Goal: Contribute content: Contribute content

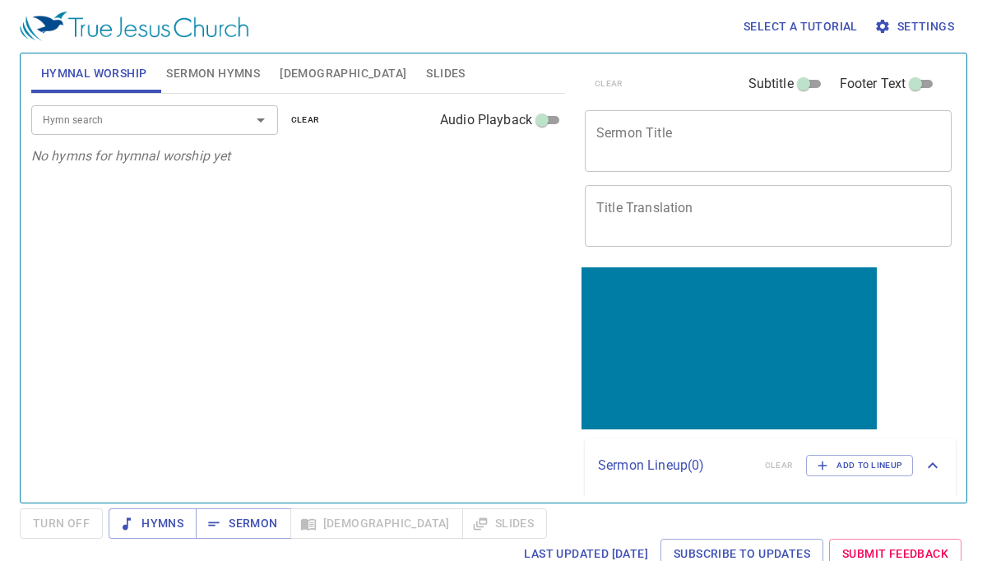
click at [424, 268] on div "Hymn search Hymn search clear Audio Playback No hymns for hymnal worship yet" at bounding box center [298, 291] width 534 height 395
click at [698, 150] on textarea "Sermon Title" at bounding box center [768, 140] width 344 height 31
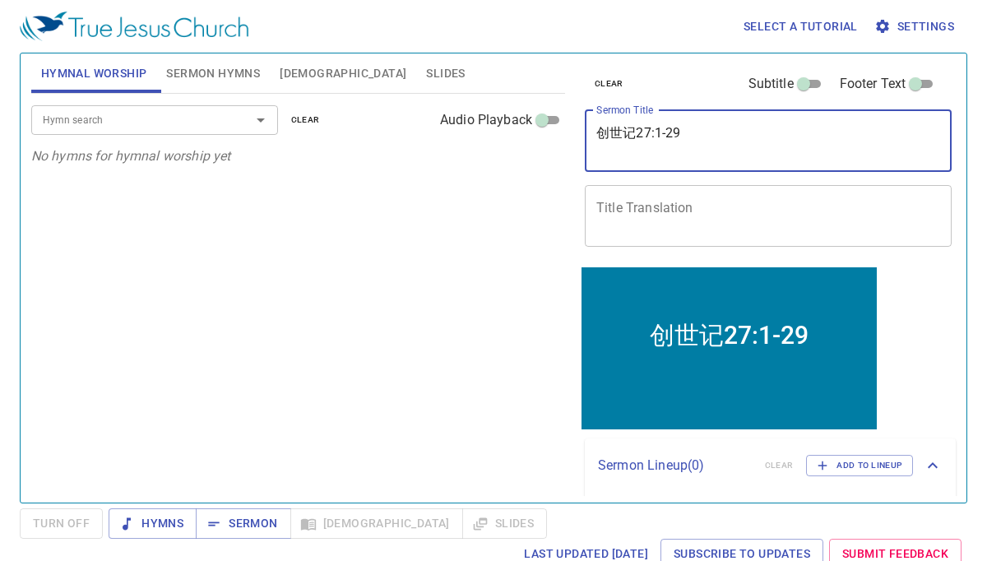
type textarea "创世记27:1-29"
click at [687, 225] on textarea "Title Translation" at bounding box center [768, 215] width 344 height 31
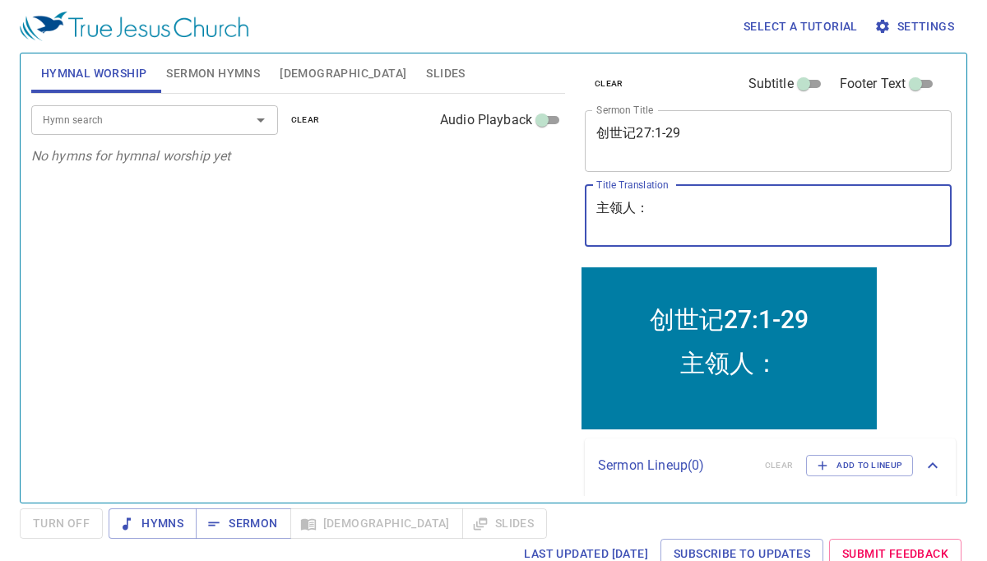
type textarea "主领人："
click at [237, 71] on span "Sermon Hymns" at bounding box center [213, 73] width 94 height 21
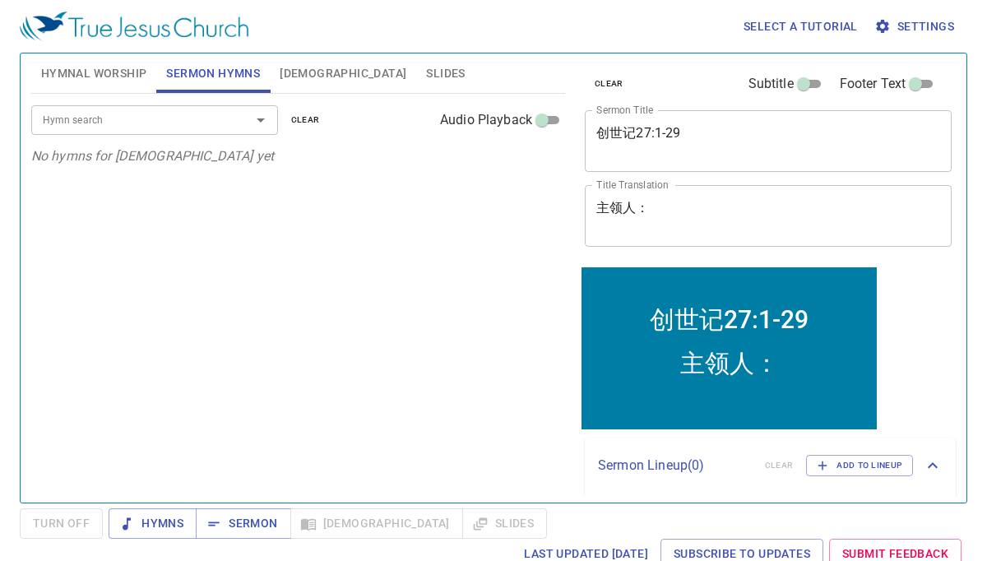
click at [228, 125] on div at bounding box center [249, 120] width 43 height 23
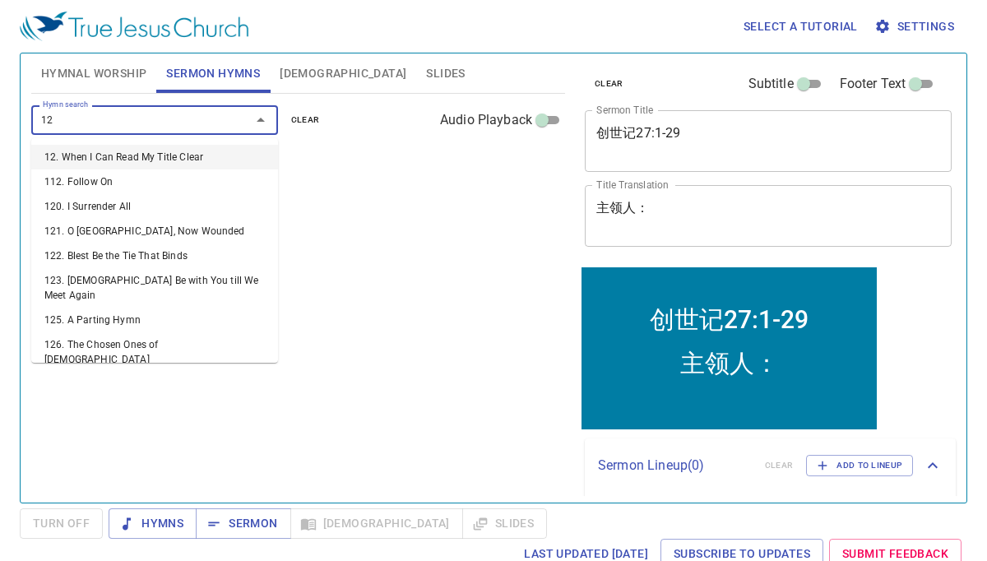
type input "121"
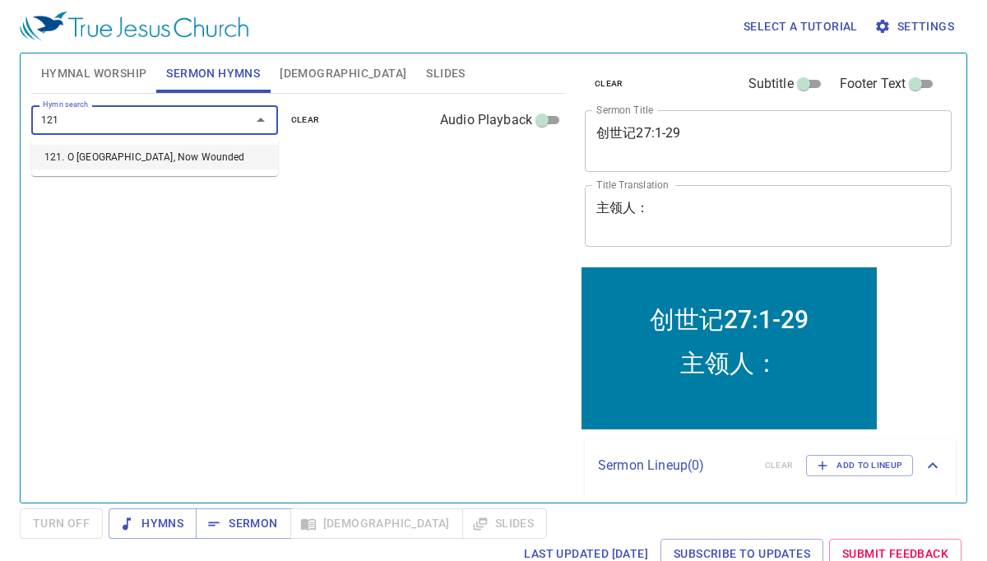
click at [226, 167] on li "121. O [GEOGRAPHIC_DATA], Now Wounded" at bounding box center [154, 157] width 247 height 25
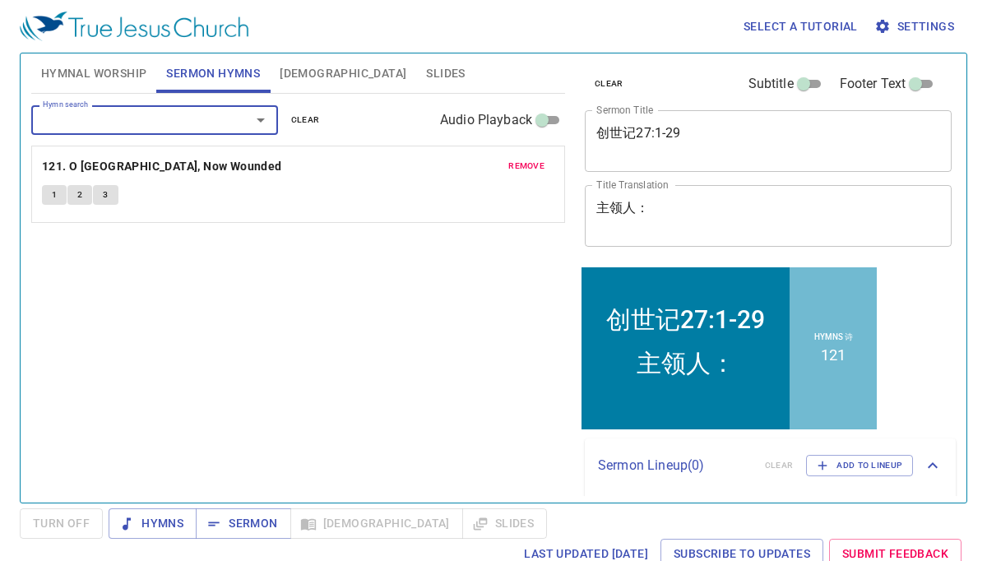
click at [304, 123] on span "clear" at bounding box center [305, 120] width 29 height 15
